Goal: Task Accomplishment & Management: Manage account settings

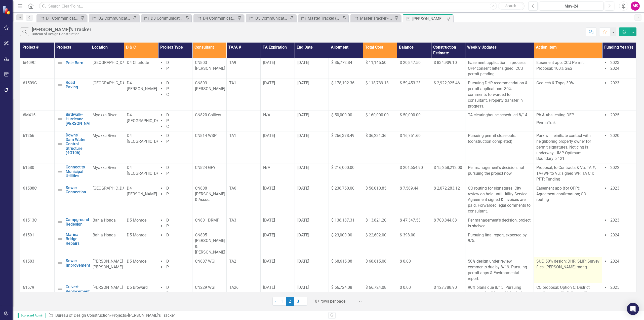
click at [548, 259] on p "SUE; 50% design; DHR; SLIP; Survey files; [PERSON_NAME] mang" at bounding box center [568, 265] width 63 height 12
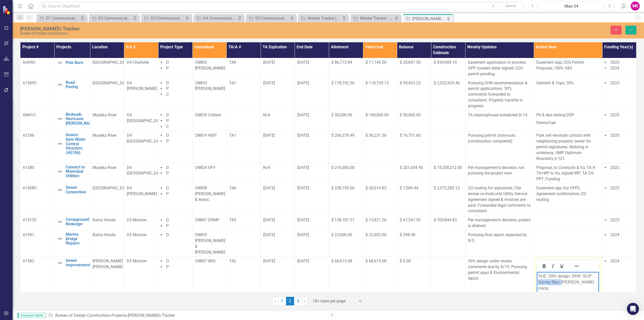
drag, startPoint x: 561, startPoint y: 281, endPoint x: 1064, endPoint y: 548, distance: 568.9
click at [537, 287] on html "SUE; 50% design; DHR; SLIP; Survey files; [PERSON_NAME] mang" at bounding box center [568, 310] width 62 height 76
drag, startPoint x: 566, startPoint y: 284, endPoint x: 519, endPoint y: 286, distance: 47.1
click at [537, 286] on html "SUE; 50% design; DHR; SLIP; Park mang" at bounding box center [568, 310] width 62 height 76
click at [629, 30] on icon "Save" at bounding box center [631, 30] width 5 height 4
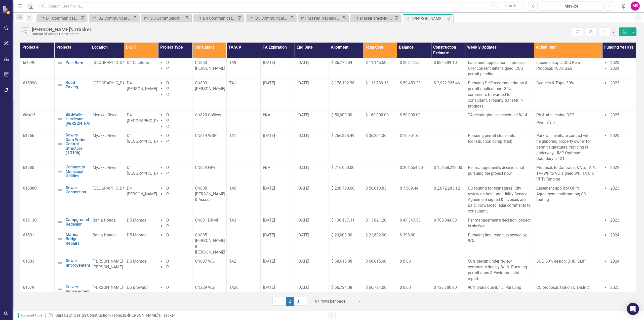
click at [21, 6] on icon "Menu" at bounding box center [20, 5] width 7 height 5
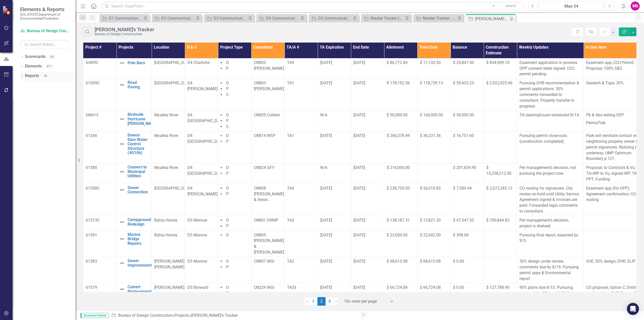
click at [22, 76] on icon "Dropdown" at bounding box center [22, 76] width 4 height 3
click at [22, 67] on icon at bounding box center [21, 66] width 1 height 2
click at [25, 180] on icon "Dropdown" at bounding box center [24, 180] width 4 height 3
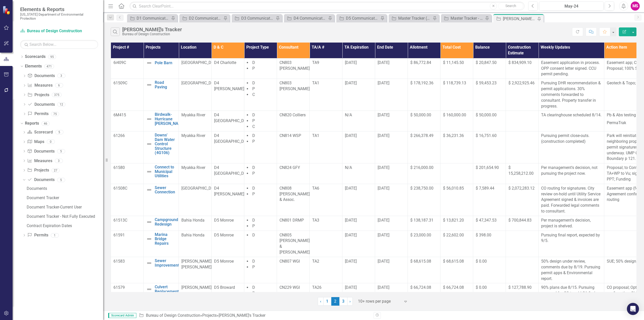
drag, startPoint x: 76, startPoint y: 128, endPoint x: 103, endPoint y: 128, distance: 26.9
click at [103, 128] on div "Resize" at bounding box center [105, 160] width 4 height 320
click at [22, 150] on icon "Dropdown" at bounding box center [24, 151] width 4 height 3
click at [24, 215] on icon "Dropdown" at bounding box center [24, 216] width 4 height 3
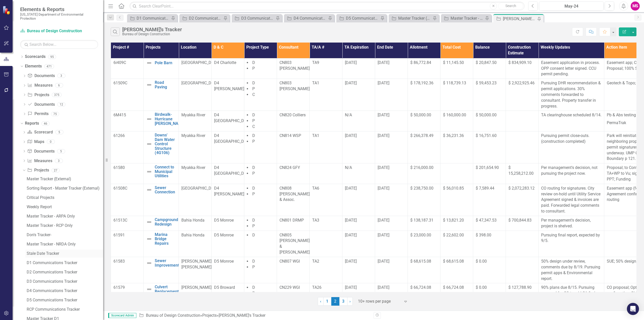
click at [44, 251] on div "Stale Date Tracker" at bounding box center [65, 253] width 77 height 5
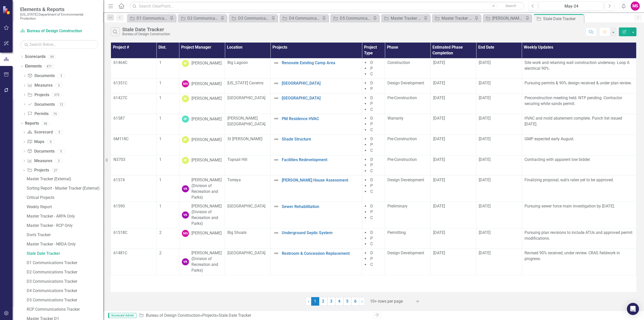
click at [113, 6] on icon "Menu" at bounding box center [110, 5] width 7 height 5
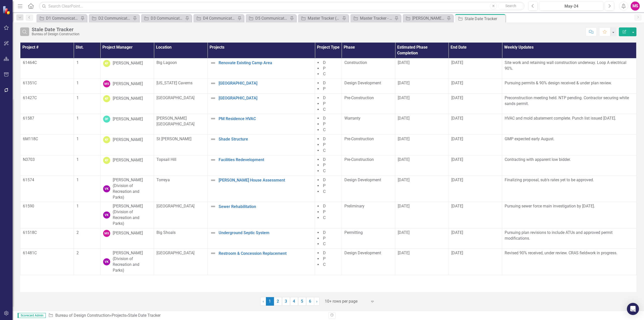
click at [26, 32] on icon "Search" at bounding box center [25, 31] width 6 height 5
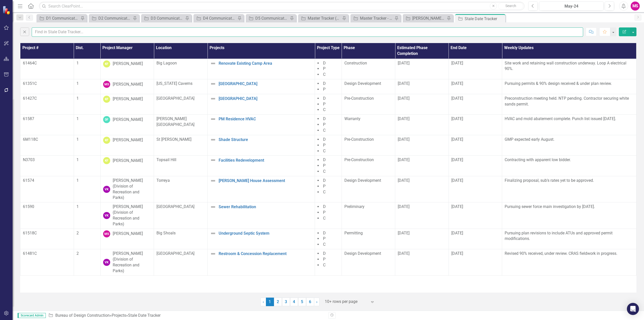
click at [55, 32] on input "text" at bounding box center [308, 31] width 552 height 9
type input "meena"
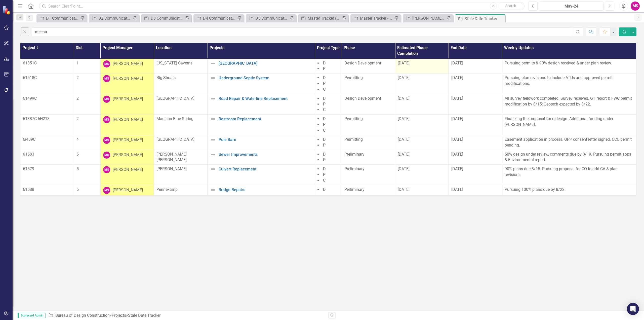
click at [426, 66] on div "[DATE]" at bounding box center [422, 63] width 48 height 6
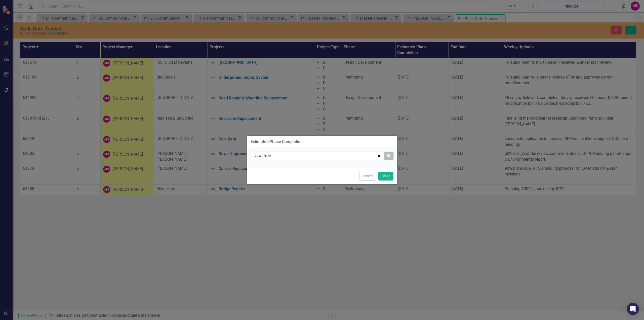
click at [388, 156] on icon "Calendar" at bounding box center [389, 156] width 3 height 4
click at [388, 157] on icon "Calendar" at bounding box center [389, 156] width 3 height 4
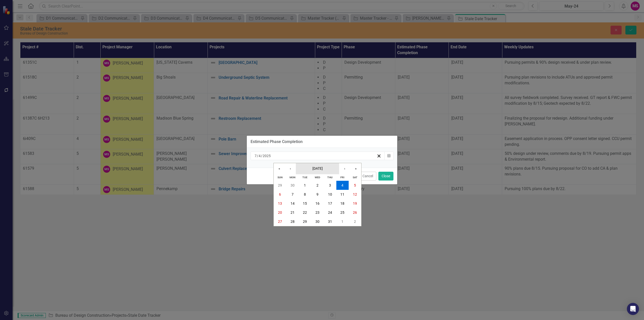
click at [327, 169] on button "[DATE]" at bounding box center [317, 168] width 43 height 11
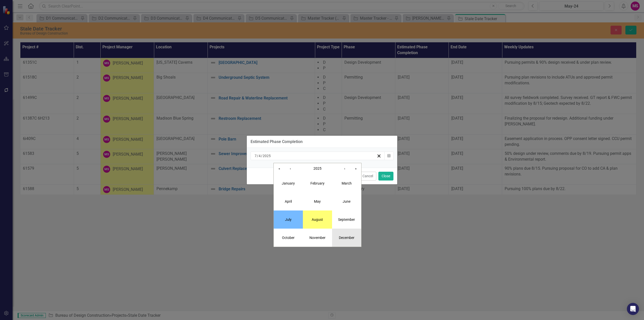
click at [346, 241] on button "December" at bounding box center [346, 238] width 29 height 18
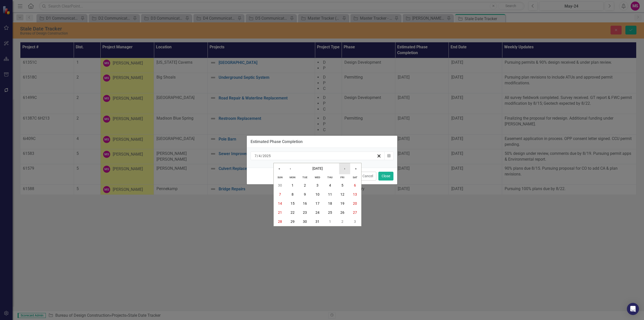
click at [345, 167] on button "›" at bounding box center [344, 168] width 11 height 11
click at [289, 167] on button "‹" at bounding box center [290, 168] width 11 height 11
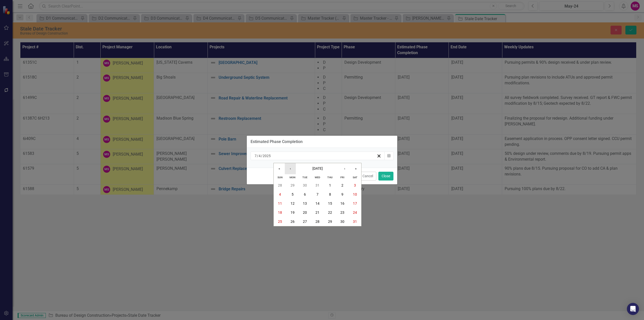
click at [289, 167] on button "‹" at bounding box center [290, 168] width 11 height 11
click at [318, 220] on abbr "31" at bounding box center [318, 222] width 4 height 4
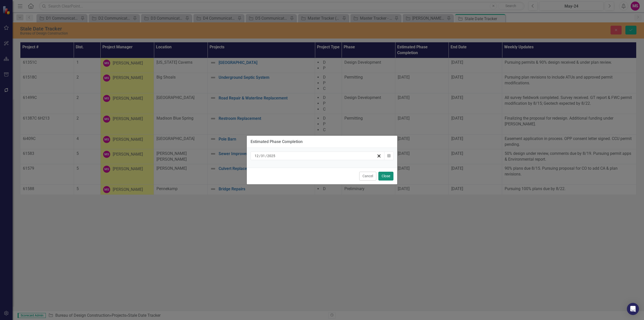
click at [387, 178] on button "Close" at bounding box center [386, 176] width 15 height 9
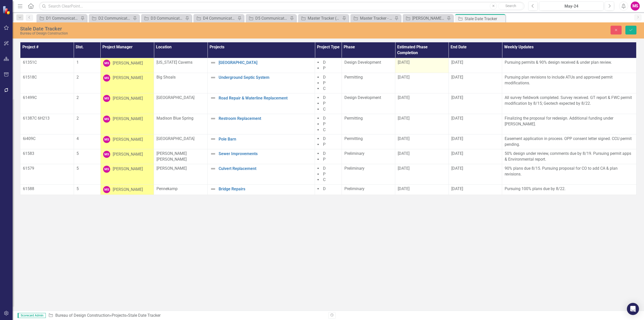
click at [423, 63] on div "[DATE]" at bounding box center [422, 63] width 48 height 6
click at [424, 64] on div "[DATE]" at bounding box center [422, 63] width 48 height 6
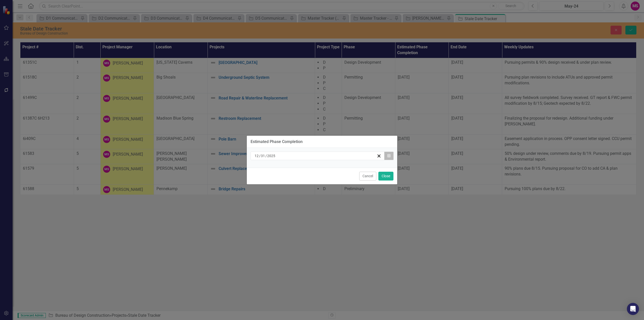
click at [388, 155] on icon "button" at bounding box center [389, 156] width 3 height 4
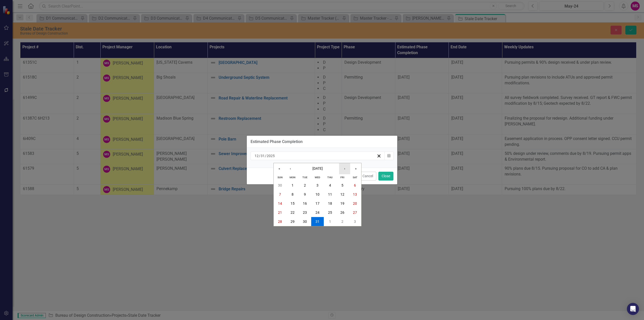
click at [344, 168] on button "›" at bounding box center [344, 168] width 11 height 11
click at [340, 219] on button "30" at bounding box center [343, 221] width 13 height 9
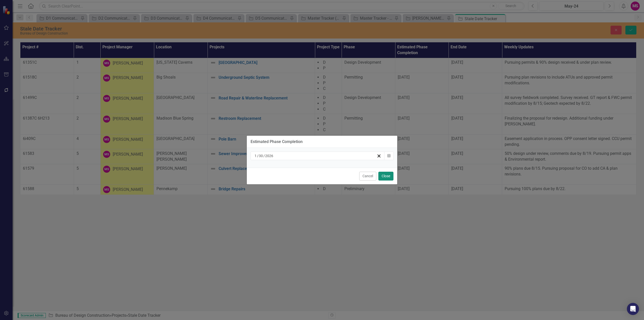
click at [382, 176] on button "Close" at bounding box center [386, 176] width 15 height 9
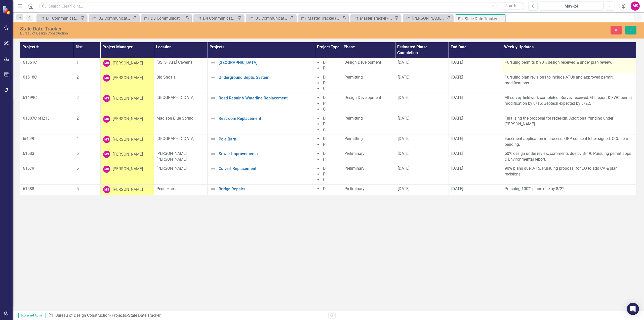
click at [528, 66] on div "Pursuing permits & 90% design received & under plan review." at bounding box center [569, 63] width 129 height 6
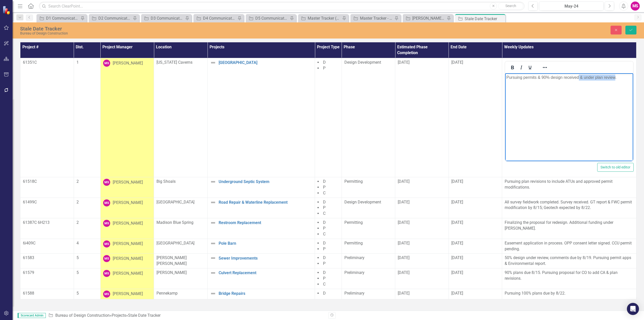
drag, startPoint x: 579, startPoint y: 76, endPoint x: 615, endPoint y: 76, distance: 36.3
click at [615, 76] on p "Pursuing permits & 90% design received & under plan review." at bounding box center [570, 78] width 126 height 6
click at [633, 31] on icon "Save" at bounding box center [631, 30] width 5 height 4
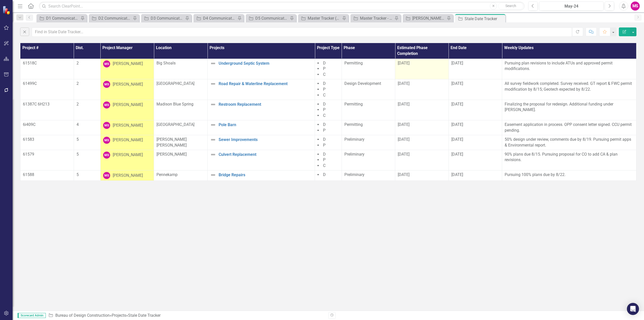
click at [422, 67] on td "[DATE]" at bounding box center [422, 69] width 54 height 21
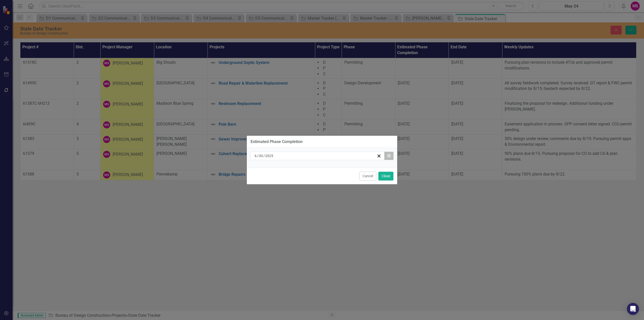
click at [388, 157] on icon "Calendar" at bounding box center [389, 156] width 3 height 4
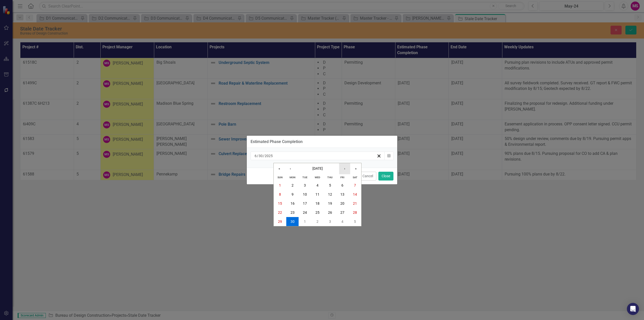
click at [345, 169] on button "›" at bounding box center [344, 168] width 11 height 11
click at [345, 168] on button "›" at bounding box center [344, 168] width 11 height 11
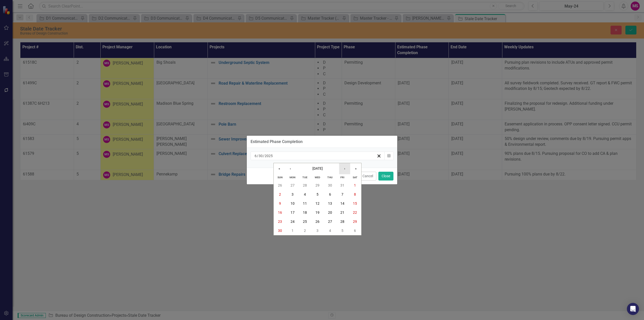
click at [345, 168] on button "›" at bounding box center [344, 168] width 11 height 11
click at [317, 220] on abbr "31" at bounding box center [318, 222] width 4 height 4
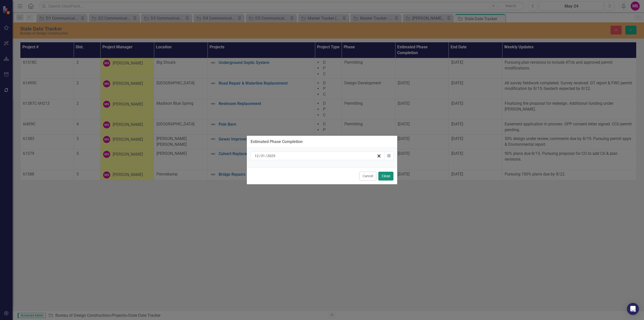
click at [382, 176] on button "Close" at bounding box center [386, 176] width 15 height 9
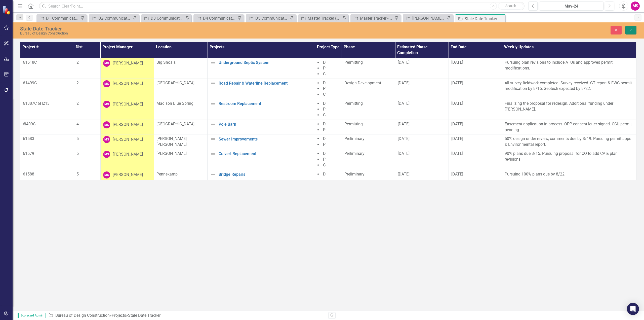
click at [629, 29] on button "Save" at bounding box center [631, 30] width 11 height 9
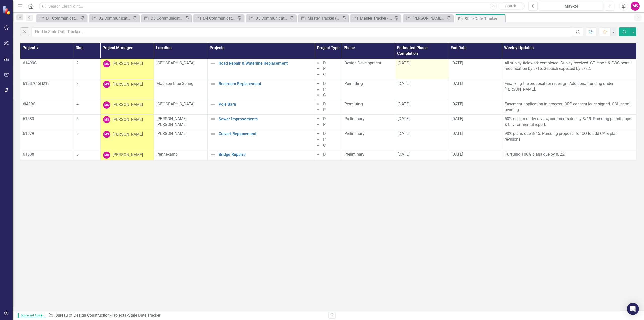
click at [426, 69] on td "[DATE]" at bounding box center [422, 69] width 54 height 21
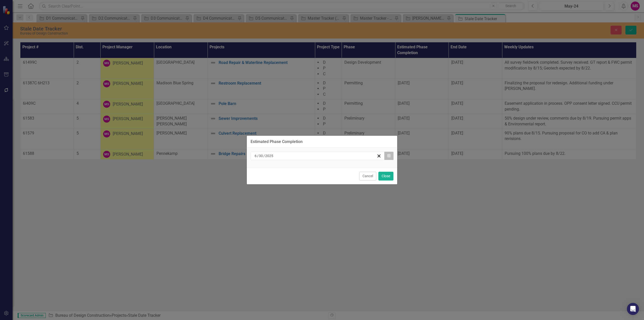
click at [389, 158] on button "Calendar" at bounding box center [389, 156] width 10 height 9
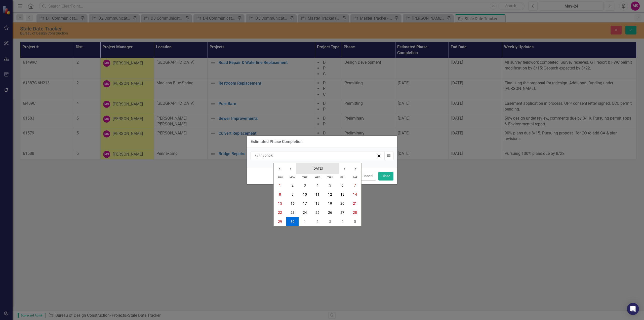
click at [330, 170] on button "[DATE]" at bounding box center [317, 168] width 43 height 11
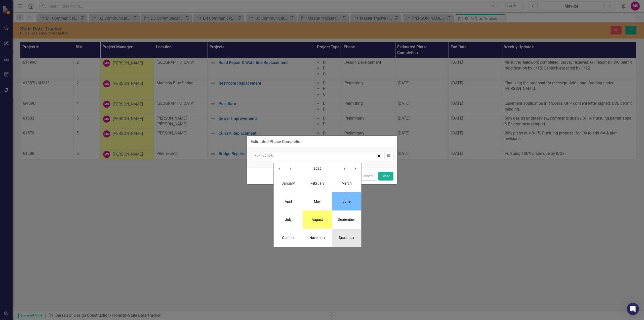
click at [351, 237] on abbr "December" at bounding box center [347, 238] width 16 height 4
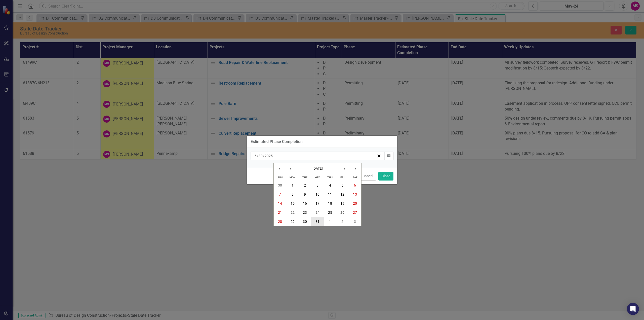
click at [317, 220] on abbr "31" at bounding box center [318, 222] width 4 height 4
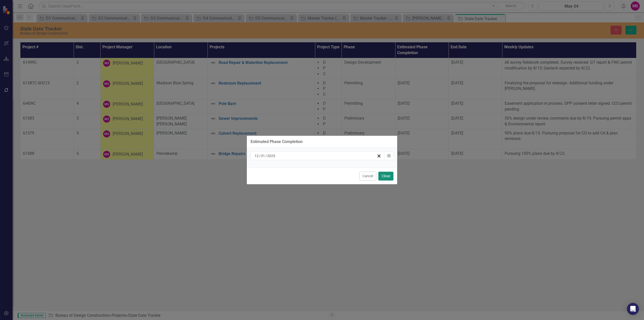
click at [390, 177] on button "Close" at bounding box center [386, 176] width 15 height 9
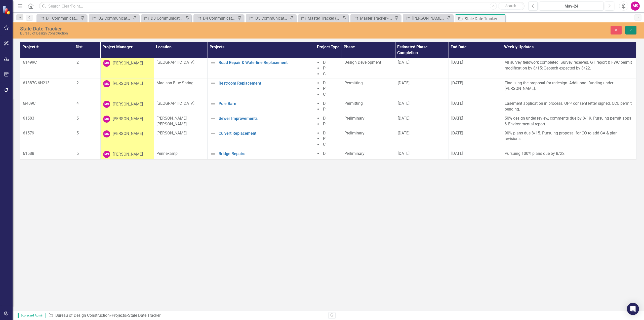
click at [628, 28] on button "Save" at bounding box center [631, 30] width 11 height 9
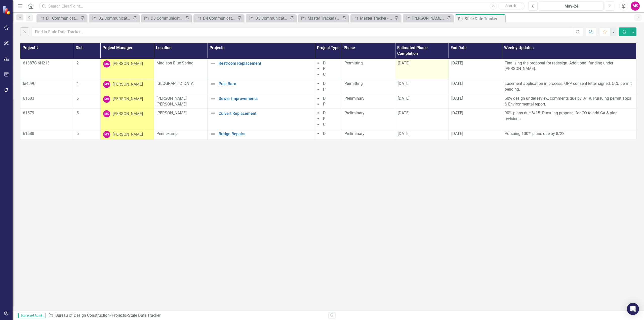
click at [417, 68] on td "[DATE]" at bounding box center [422, 69] width 54 height 21
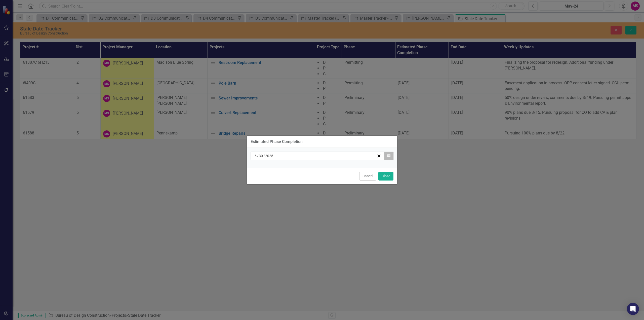
click at [390, 157] on icon "button" at bounding box center [389, 156] width 3 height 4
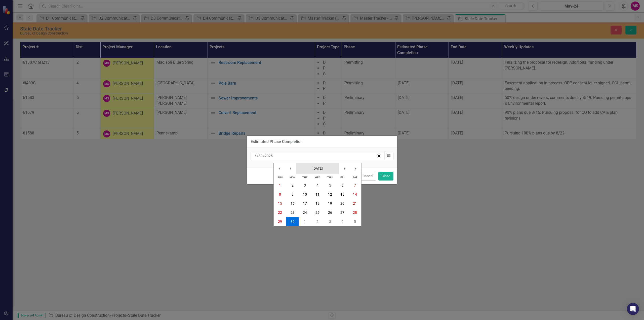
click at [322, 168] on span "[DATE]" at bounding box center [318, 168] width 10 height 4
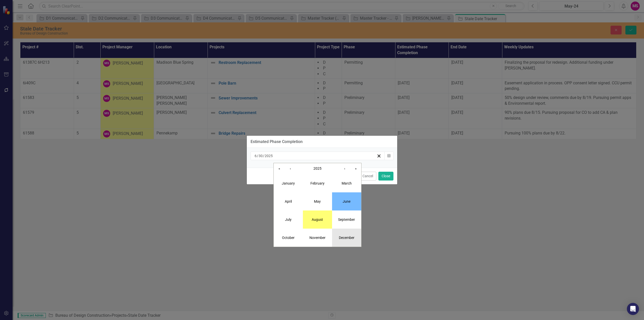
click at [350, 236] on abbr "December" at bounding box center [347, 238] width 16 height 4
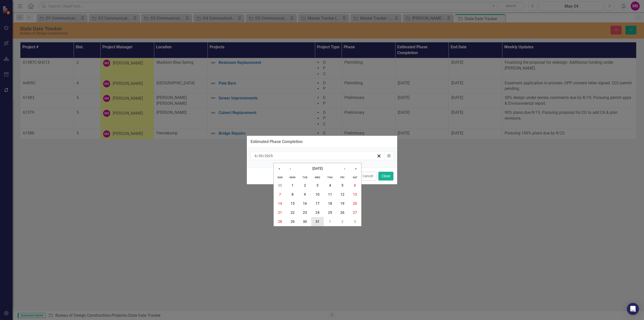
click at [319, 223] on abbr "31" at bounding box center [318, 222] width 4 height 4
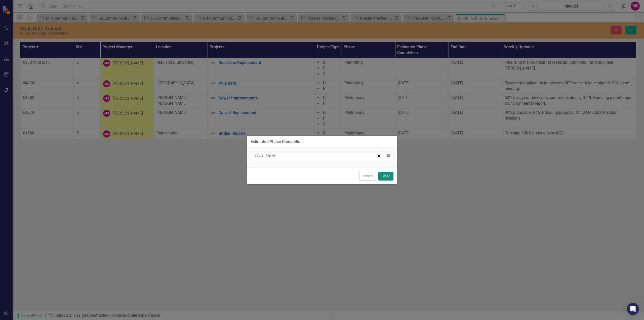
click at [385, 175] on button "Close" at bounding box center [386, 176] width 15 height 9
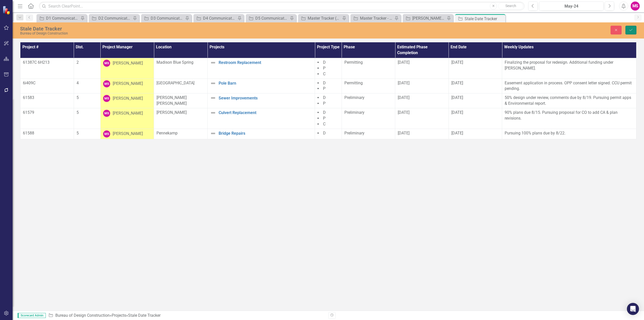
click at [633, 29] on icon "Save" at bounding box center [631, 30] width 5 height 4
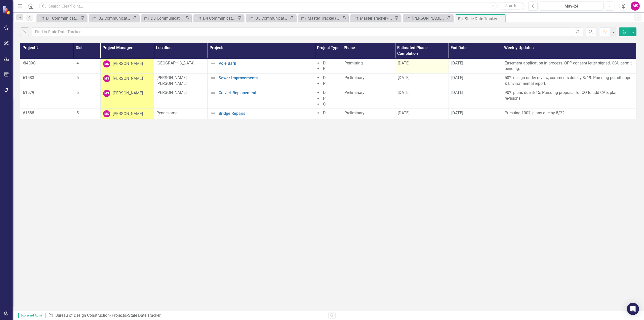
click at [414, 62] on div "[DATE]" at bounding box center [422, 63] width 48 height 6
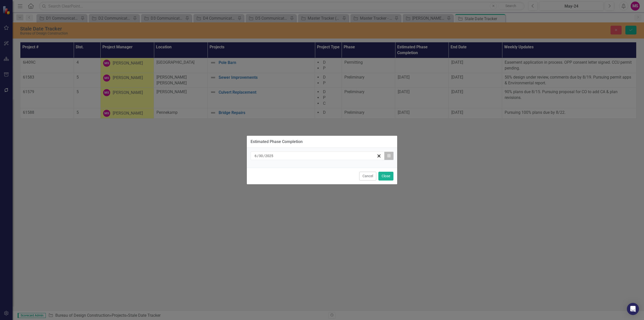
click at [389, 155] on icon "Calendar" at bounding box center [389, 156] width 3 height 4
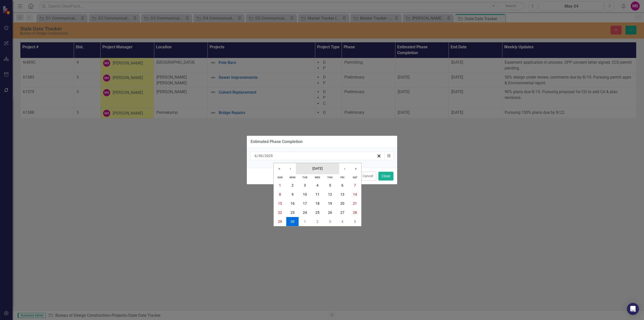
click at [328, 168] on button "[DATE]" at bounding box center [317, 168] width 43 height 11
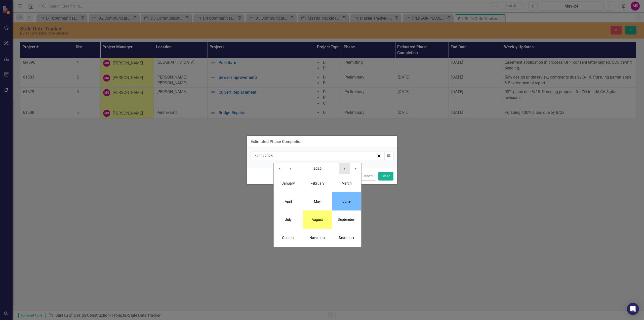
click at [344, 169] on button "›" at bounding box center [344, 168] width 11 height 11
click at [345, 180] on button "March" at bounding box center [346, 183] width 29 height 18
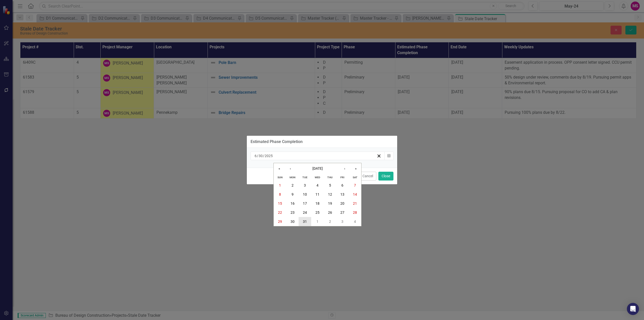
click at [305, 221] on abbr "31" at bounding box center [305, 222] width 4 height 4
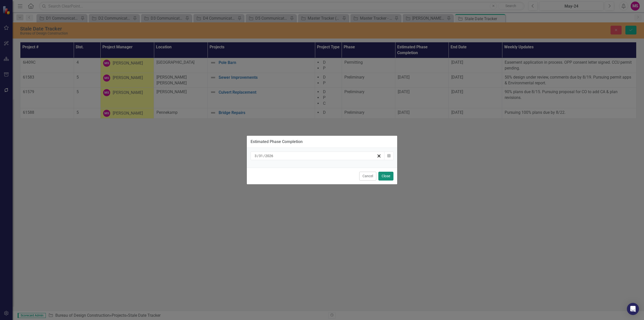
click at [389, 177] on button "Close" at bounding box center [386, 176] width 15 height 9
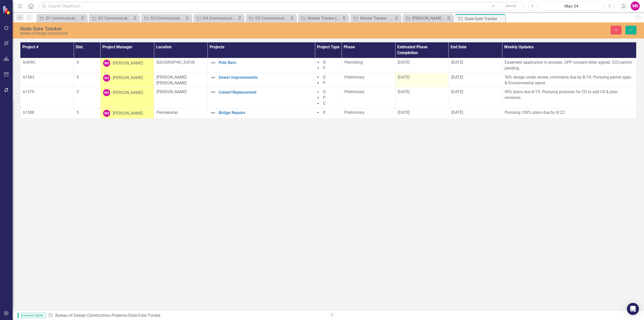
click at [417, 77] on div "[DATE]" at bounding box center [422, 78] width 48 height 6
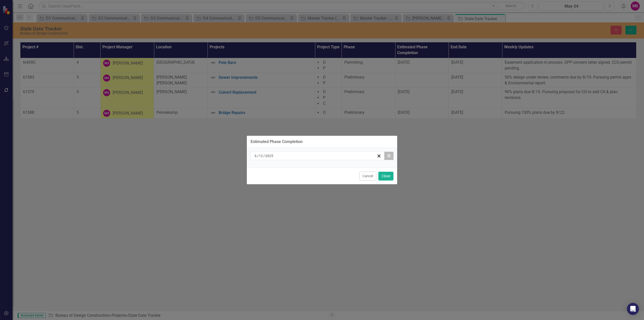
click at [390, 157] on icon "button" at bounding box center [389, 156] width 3 height 4
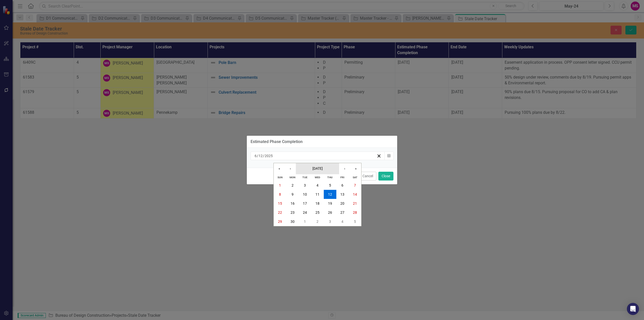
click at [318, 170] on span "[DATE]" at bounding box center [318, 168] width 10 height 4
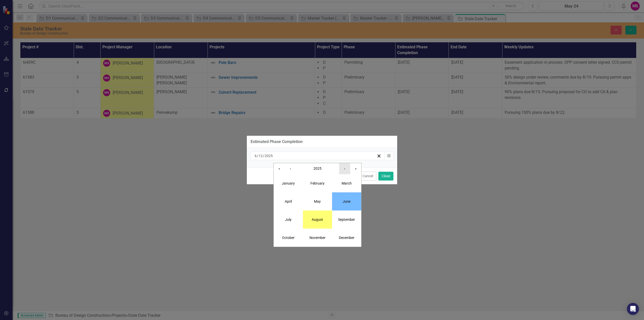
click at [345, 169] on button "›" at bounding box center [344, 168] width 11 height 11
click at [287, 183] on abbr "January" at bounding box center [288, 183] width 13 height 4
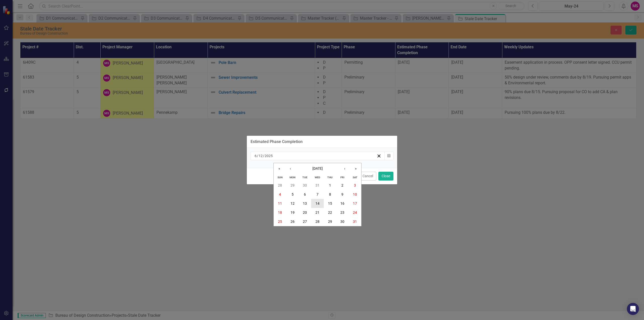
click at [315, 202] on button "14" at bounding box center [317, 203] width 13 height 9
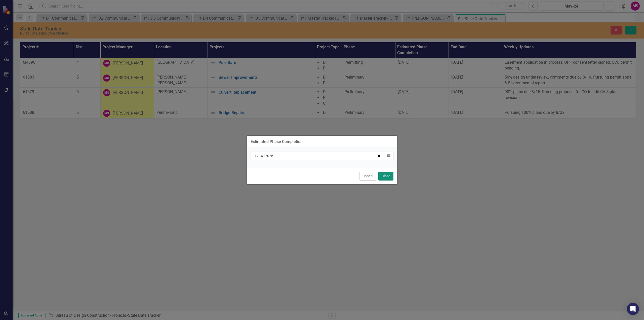
click at [384, 175] on button "Close" at bounding box center [386, 176] width 15 height 9
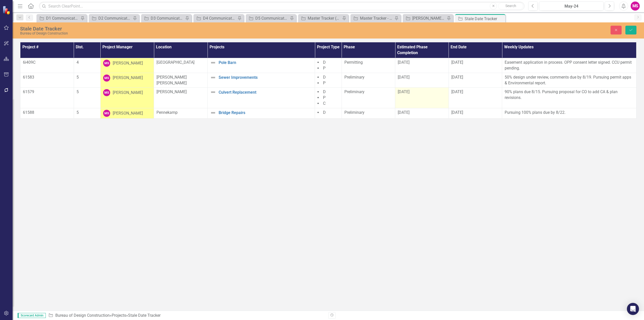
click at [411, 93] on div "[DATE]" at bounding box center [422, 92] width 48 height 6
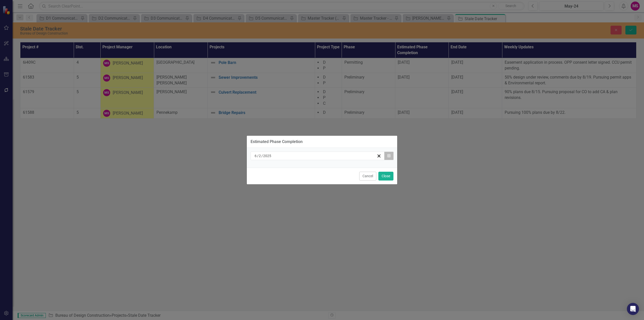
click at [389, 154] on button "Calendar" at bounding box center [389, 156] width 10 height 9
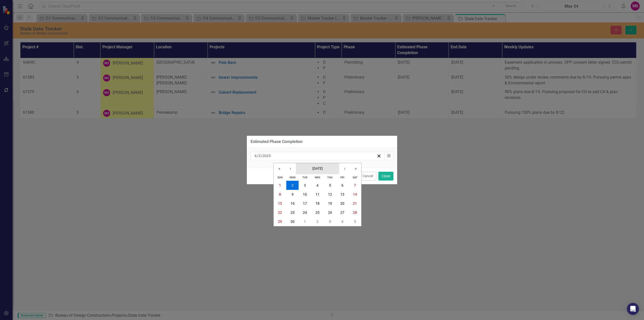
click at [328, 168] on button "[DATE]" at bounding box center [317, 168] width 43 height 11
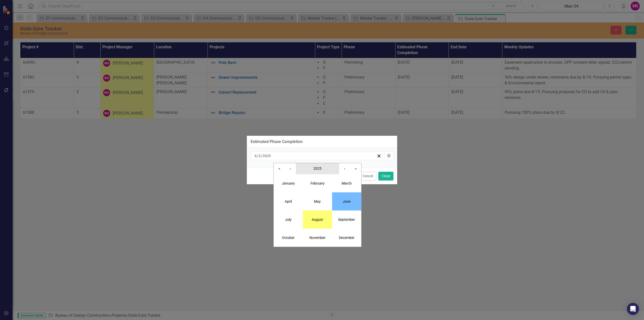
click at [323, 167] on button "2025" at bounding box center [317, 168] width 43 height 11
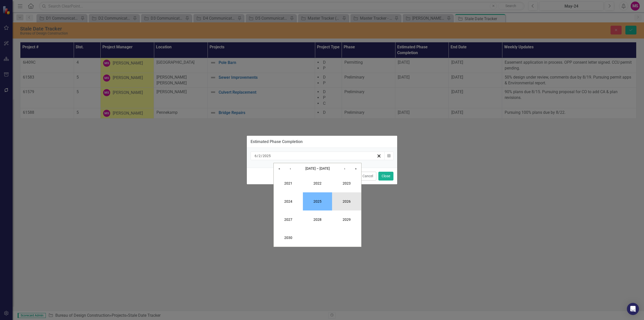
click at [343, 201] on button "2026" at bounding box center [346, 201] width 29 height 18
click at [316, 203] on abbr "May" at bounding box center [317, 201] width 7 height 4
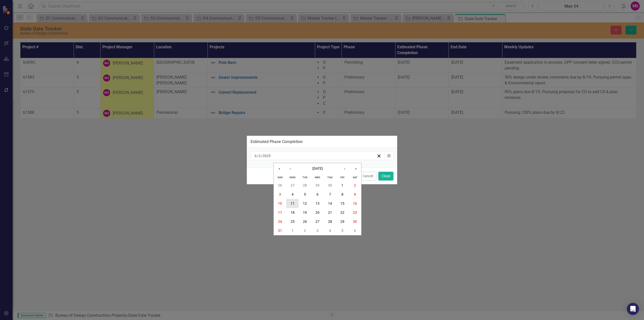
click at [291, 202] on abbr "11" at bounding box center [293, 203] width 4 height 4
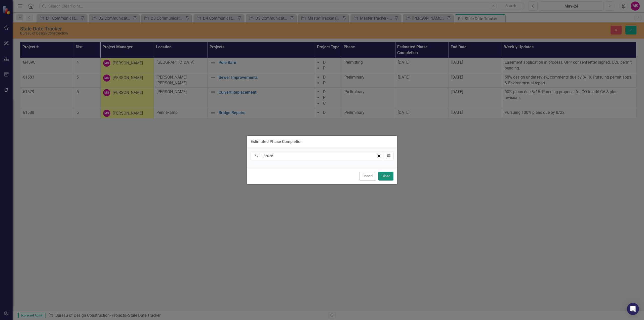
click at [384, 175] on button "Close" at bounding box center [386, 176] width 15 height 9
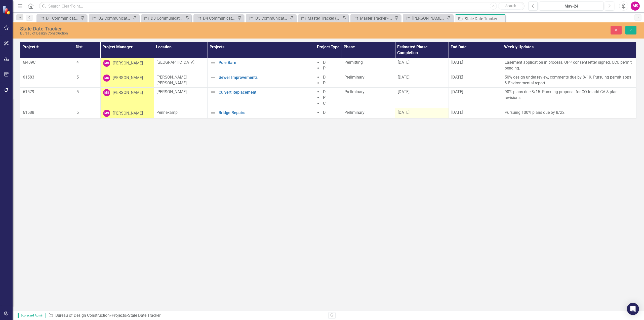
click at [408, 113] on span "[DATE]" at bounding box center [404, 112] width 12 height 5
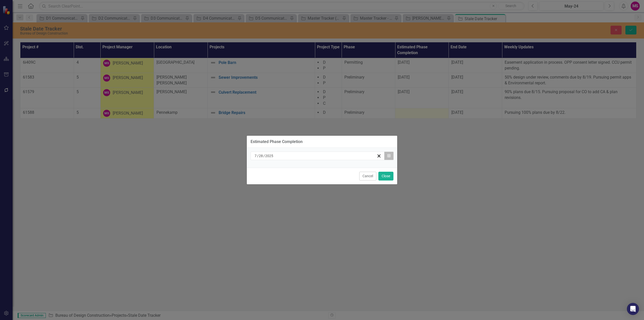
click at [389, 158] on button "Calendar" at bounding box center [389, 156] width 10 height 9
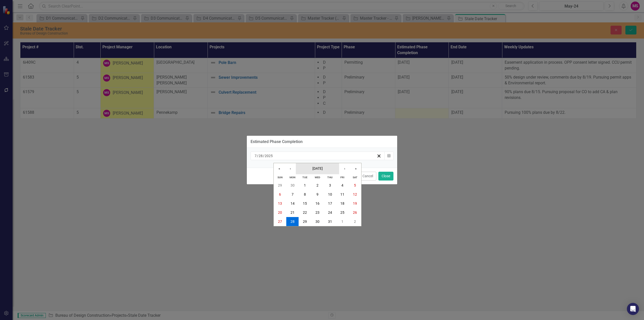
click at [317, 170] on span "[DATE]" at bounding box center [318, 168] width 10 height 4
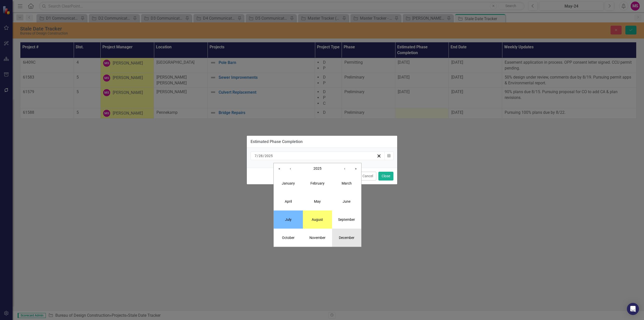
click at [343, 238] on abbr "December" at bounding box center [347, 238] width 16 height 4
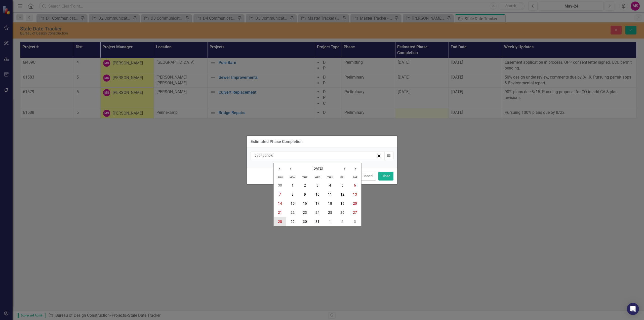
click at [282, 220] on button "28" at bounding box center [280, 221] width 13 height 9
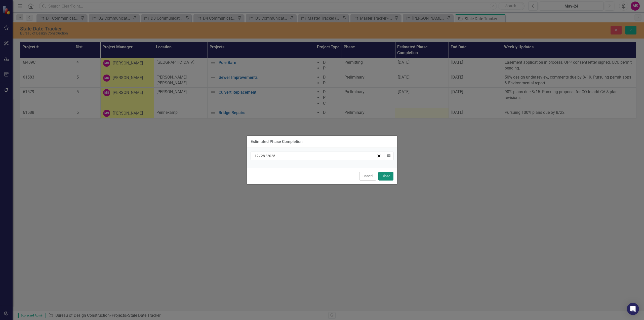
click at [385, 178] on button "Close" at bounding box center [386, 176] width 15 height 9
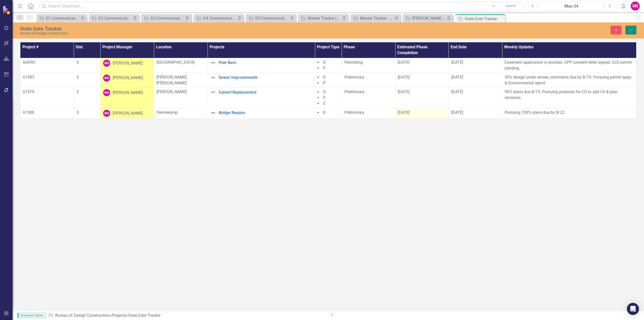
click at [633, 29] on icon "Save" at bounding box center [631, 30] width 5 height 4
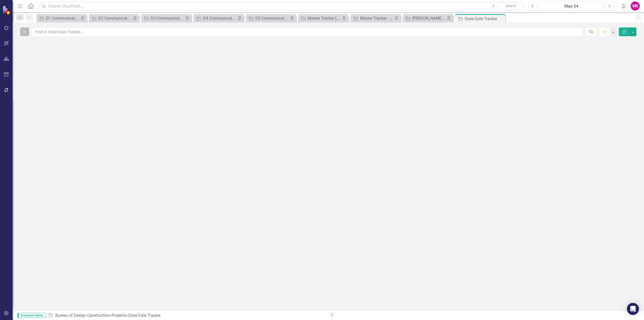
click at [21, 32] on button "Close" at bounding box center [24, 31] width 9 height 9
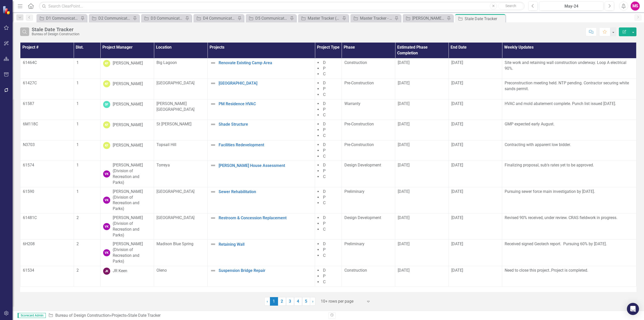
drag, startPoint x: 25, startPoint y: 32, endPoint x: 29, endPoint y: 32, distance: 4.3
click at [25, 32] on icon "Search" at bounding box center [25, 31] width 6 height 5
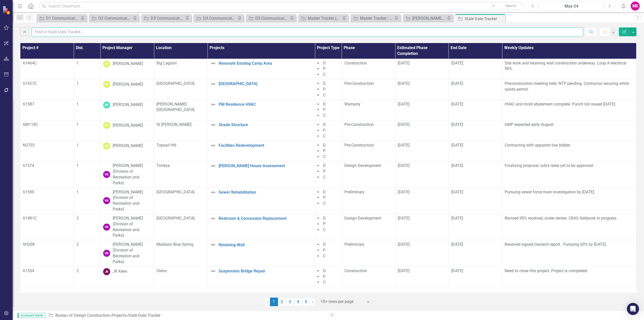
click at [56, 32] on input "text" at bounding box center [308, 31] width 552 height 9
type input "meena"
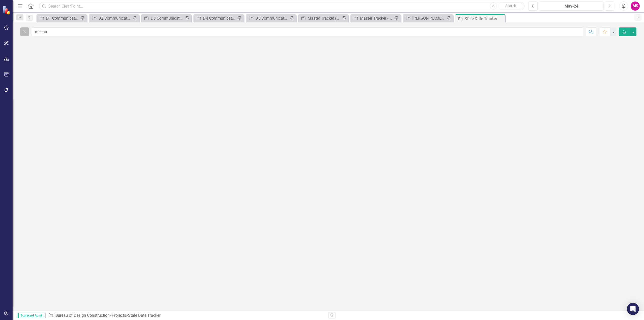
click at [24, 31] on icon "Close" at bounding box center [25, 31] width 6 height 5
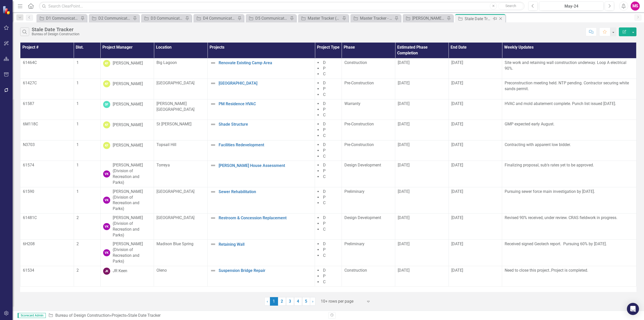
click at [501, 17] on icon "Close" at bounding box center [500, 19] width 5 height 4
